Goal: Task Accomplishment & Management: Use online tool/utility

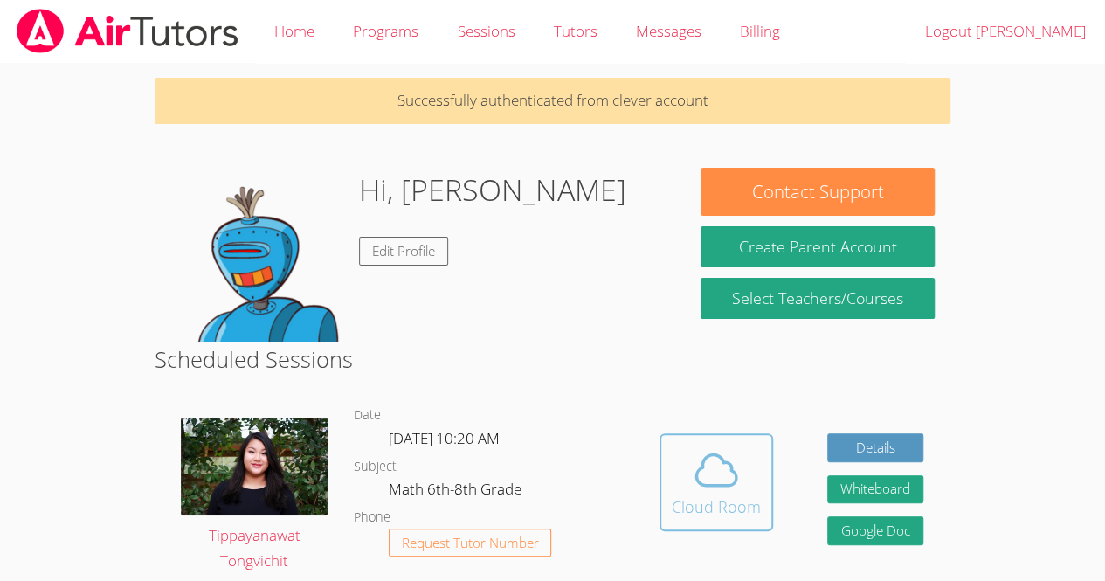
click at [720, 478] on icon at bounding box center [716, 470] width 49 height 49
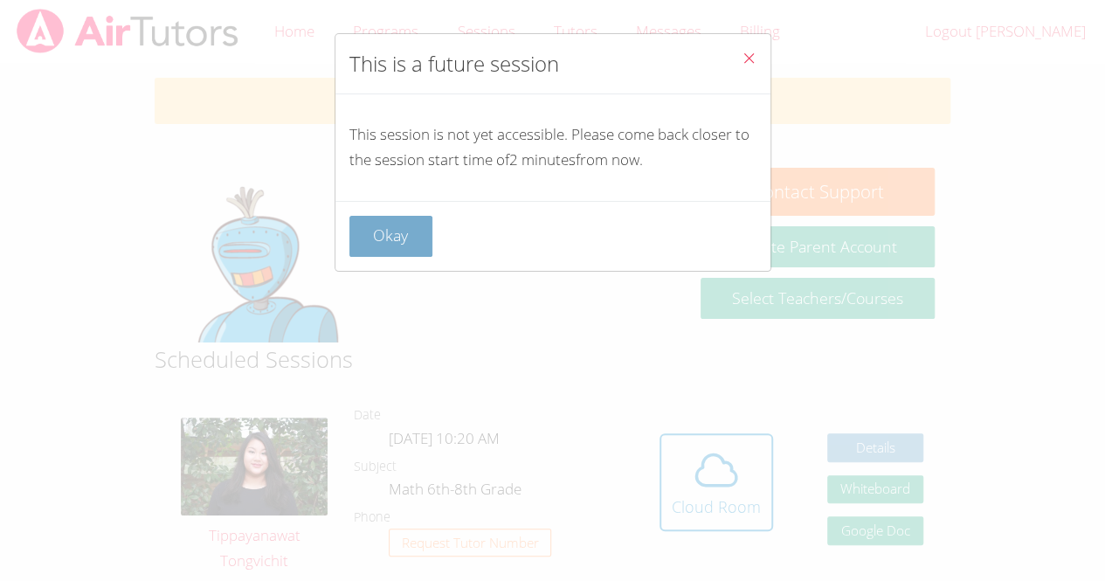
click at [383, 228] on button "Okay" at bounding box center [391, 236] width 84 height 41
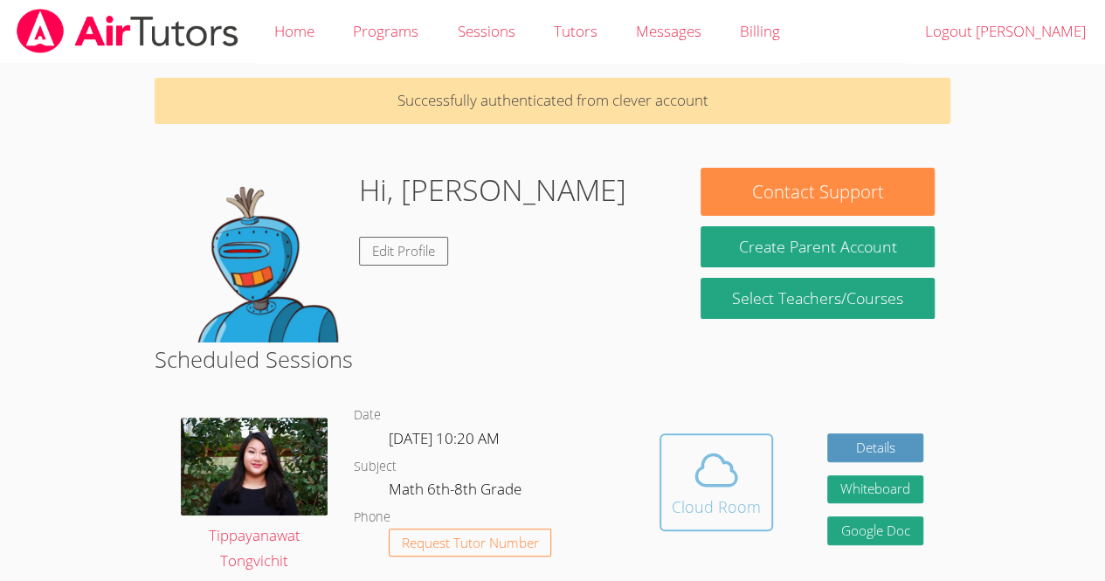
click at [724, 447] on icon at bounding box center [716, 470] width 49 height 49
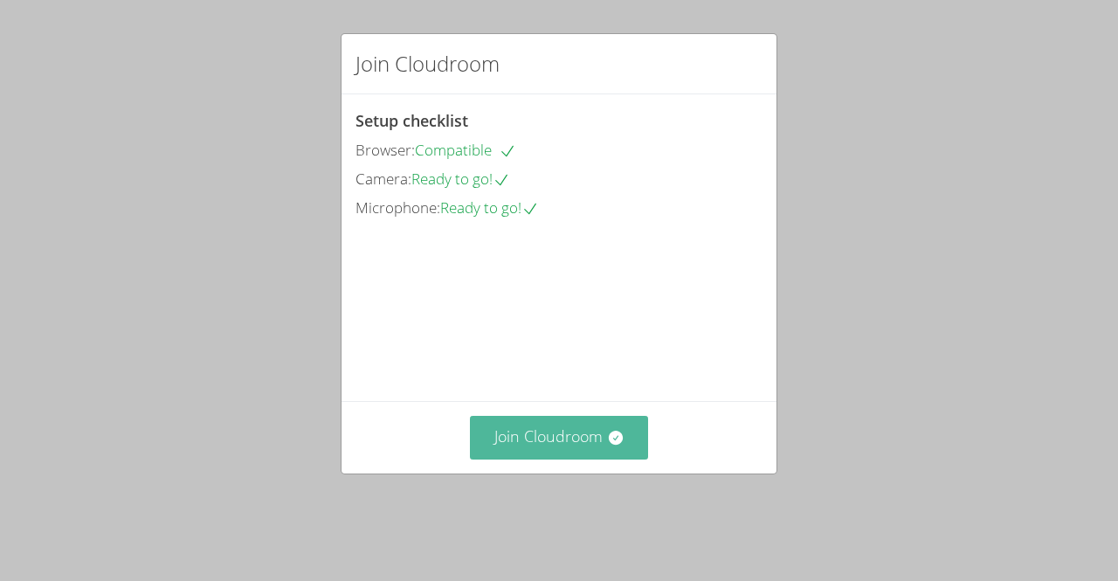
click at [508, 459] on button "Join Cloudroom" at bounding box center [559, 437] width 179 height 43
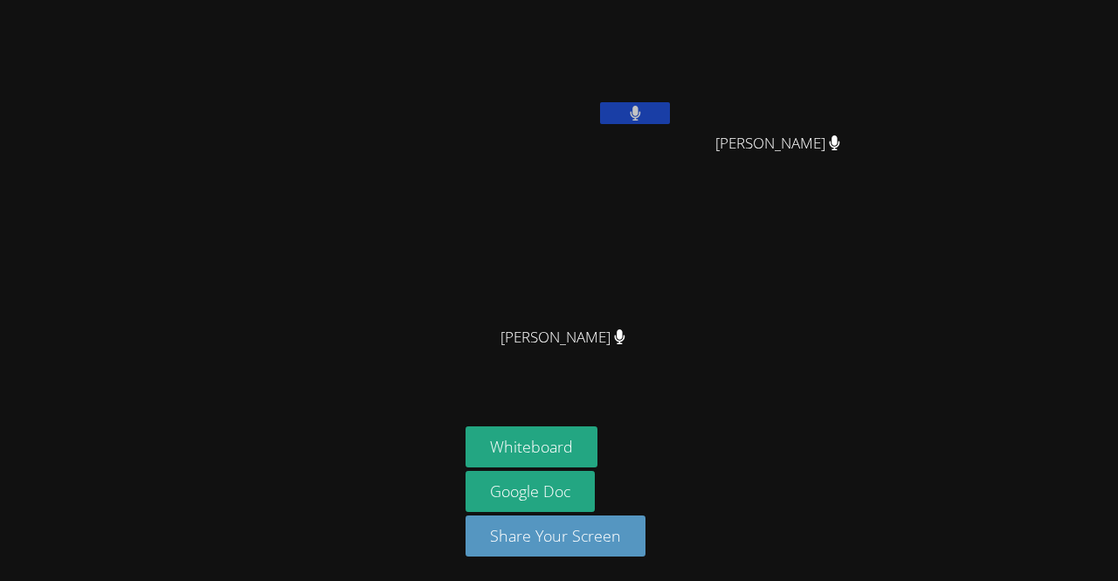
click at [638, 108] on icon at bounding box center [635, 113] width 10 height 15
click at [629, 106] on icon at bounding box center [635, 113] width 18 height 15
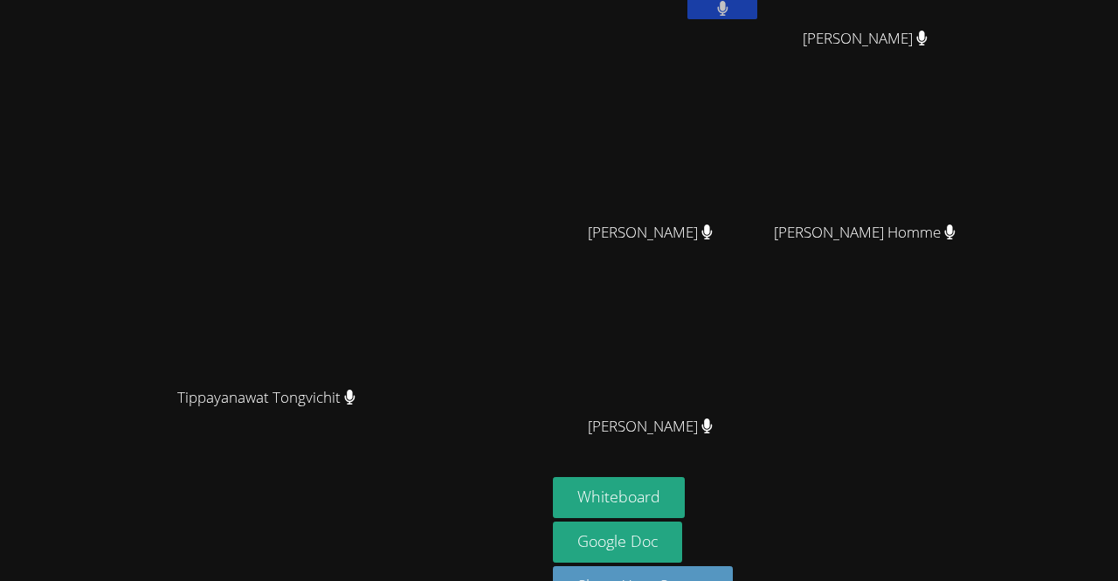
scroll to position [153, 0]
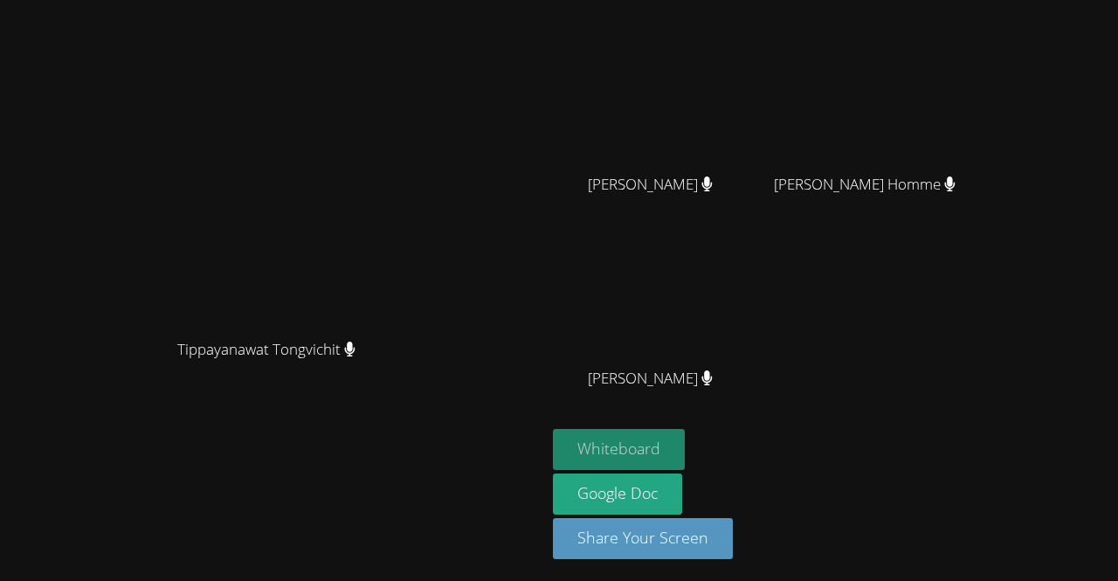
click at [685, 437] on button "Whiteboard" at bounding box center [619, 449] width 132 height 41
click at [685, 443] on button "Whiteboard" at bounding box center [619, 449] width 132 height 41
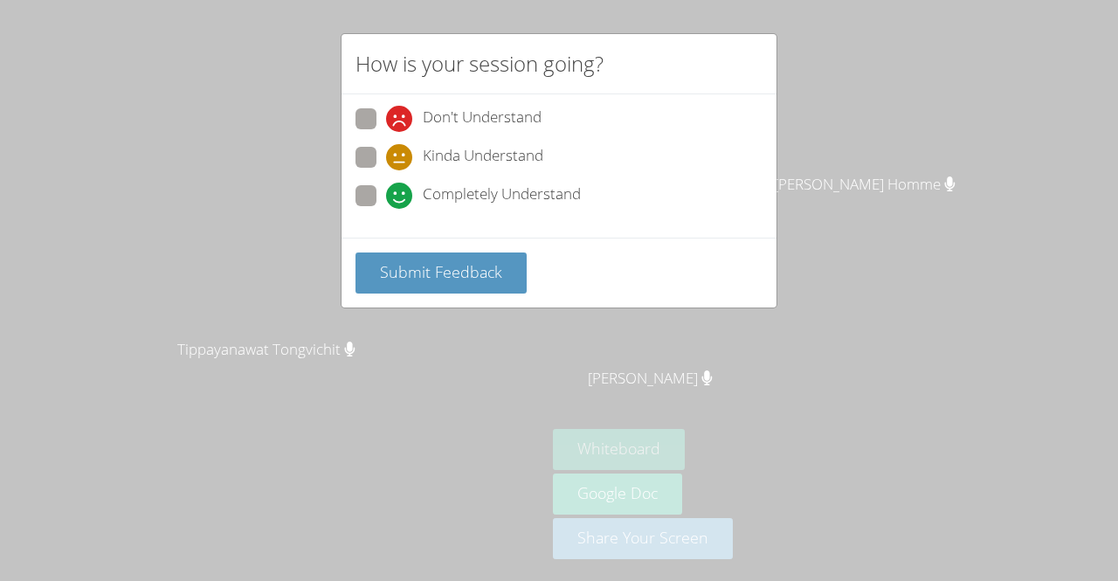
scroll to position [0, 0]
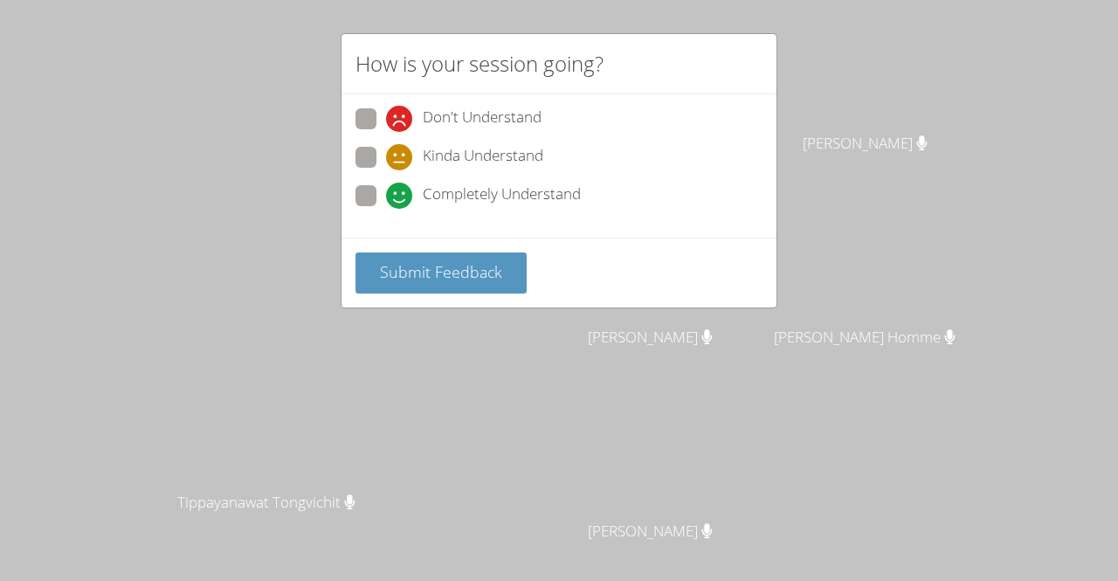
click at [390, 187] on icon at bounding box center [399, 196] width 26 height 26
click at [390, 187] on input "Completely Understand" at bounding box center [393, 192] width 15 height 15
radio input "true"
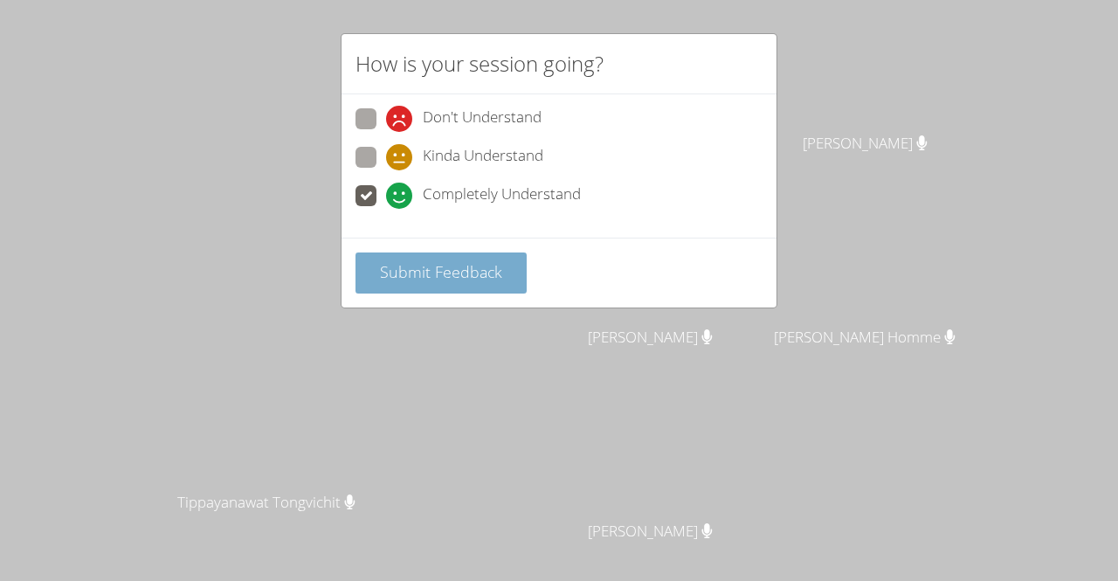
click at [421, 276] on span "Submit Feedback" at bounding box center [441, 271] width 122 height 21
